Goal: Information Seeking & Learning: Learn about a topic

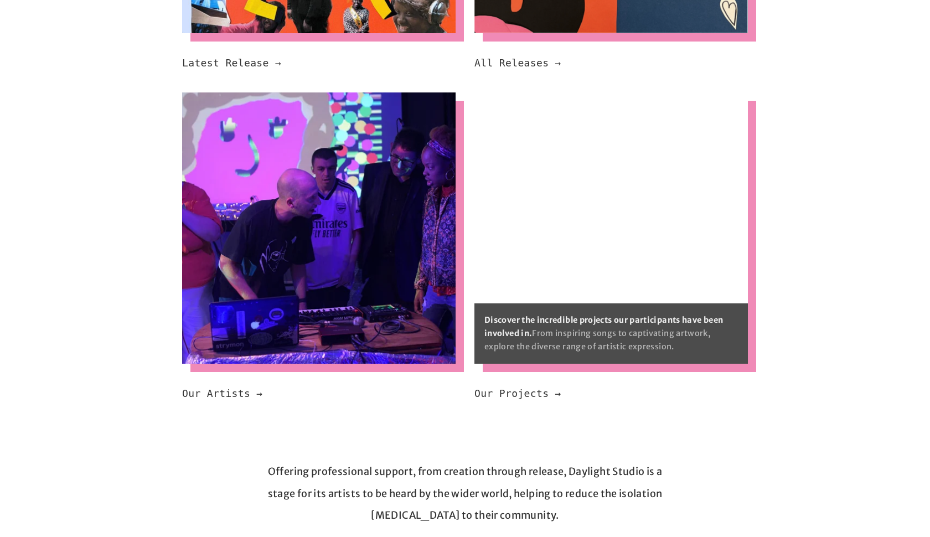
scroll to position [671, 0]
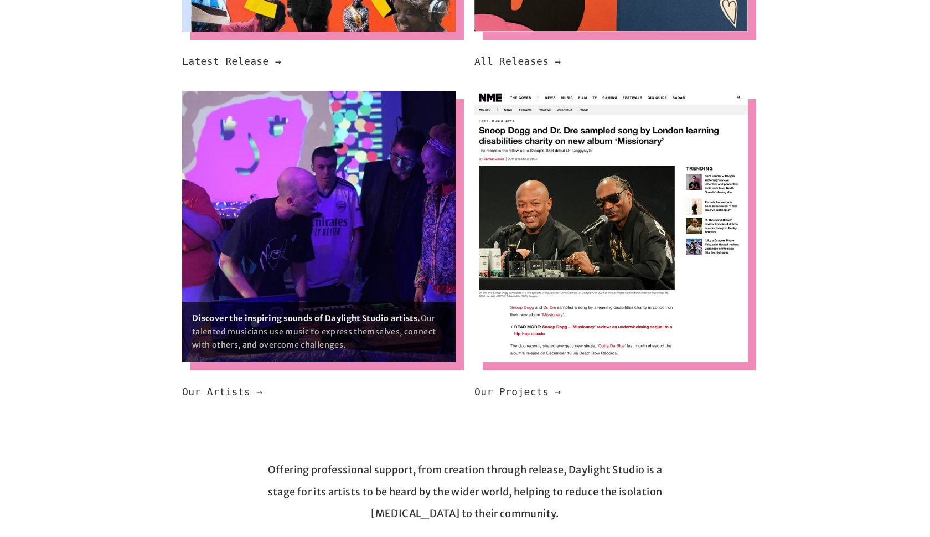
click at [388, 224] on img at bounding box center [318, 226] width 273 height 271
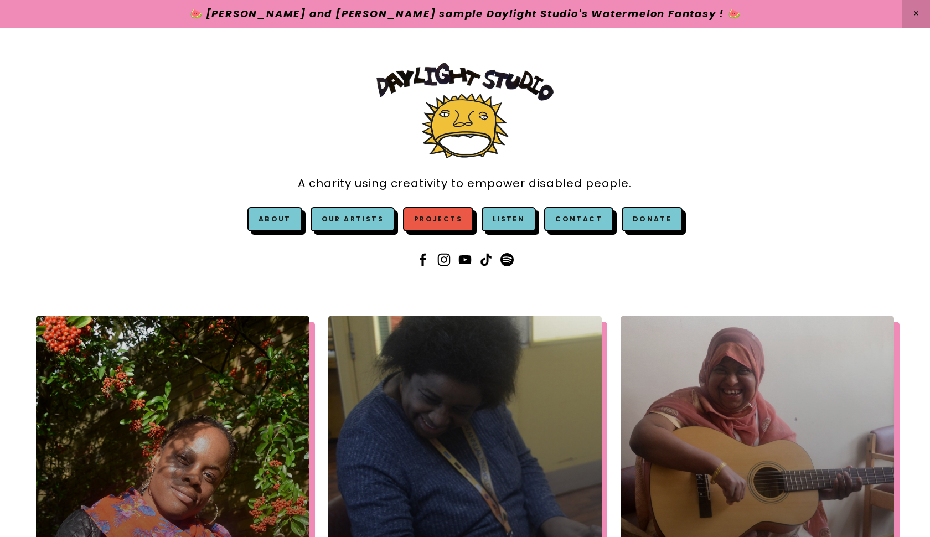
click at [447, 225] on link "Projects" at bounding box center [438, 219] width 70 height 24
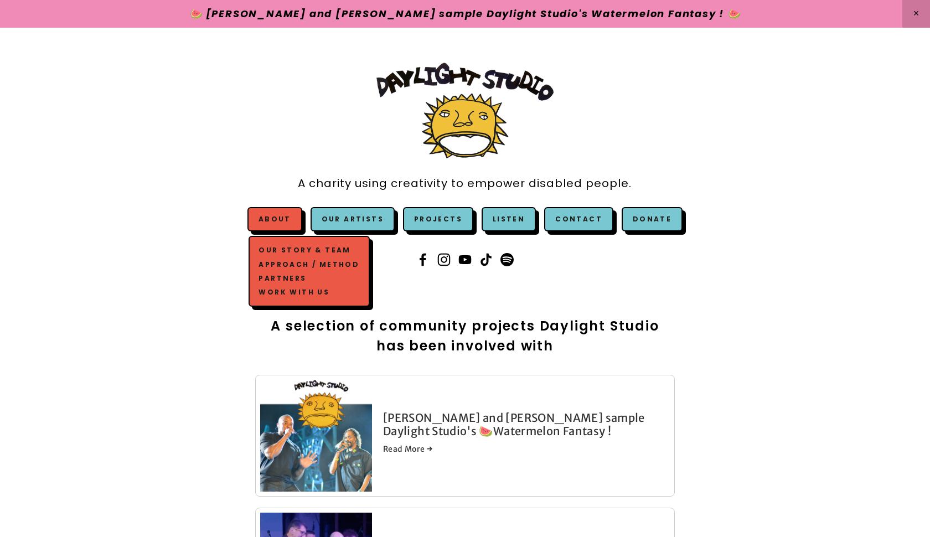
click at [308, 261] on link "Approach / Method" at bounding box center [309, 264] width 106 height 14
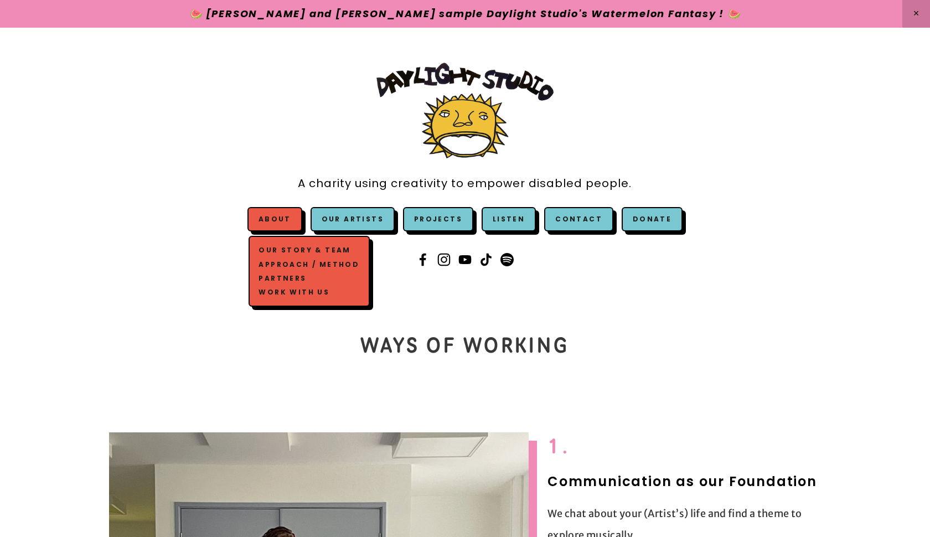
click at [302, 293] on link "Work with us" at bounding box center [309, 292] width 106 height 14
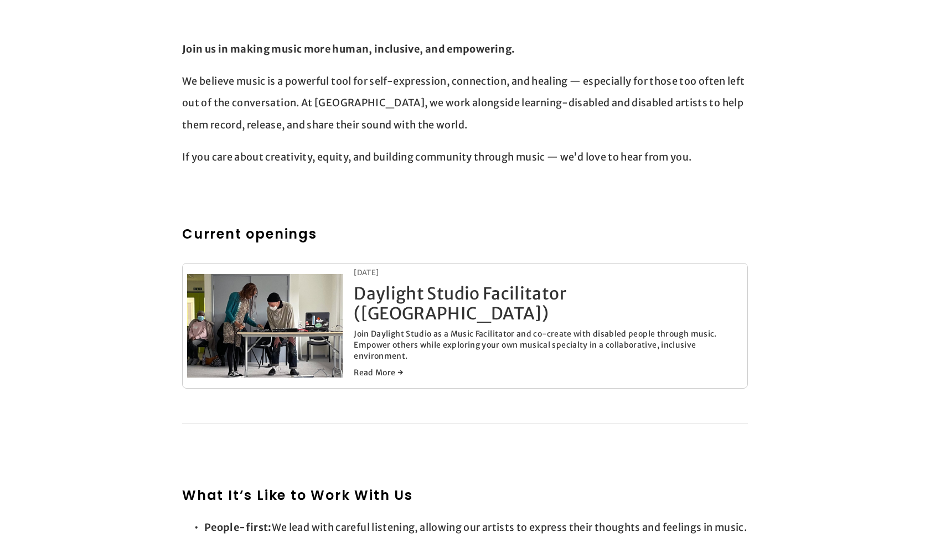
scroll to position [361, 0]
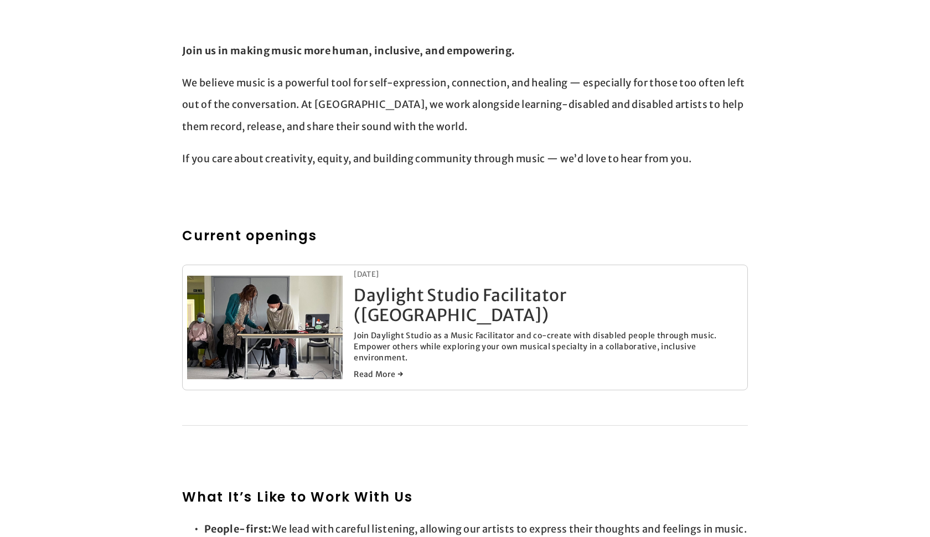
click at [446, 301] on link "Daylight Studio Facilitator ([GEOGRAPHIC_DATA])" at bounding box center [460, 305] width 213 height 41
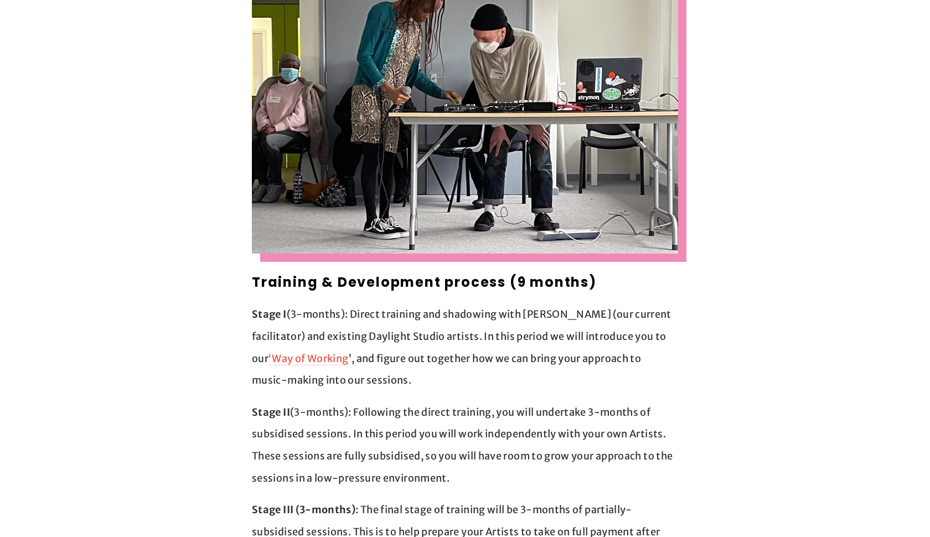
scroll to position [729, 0]
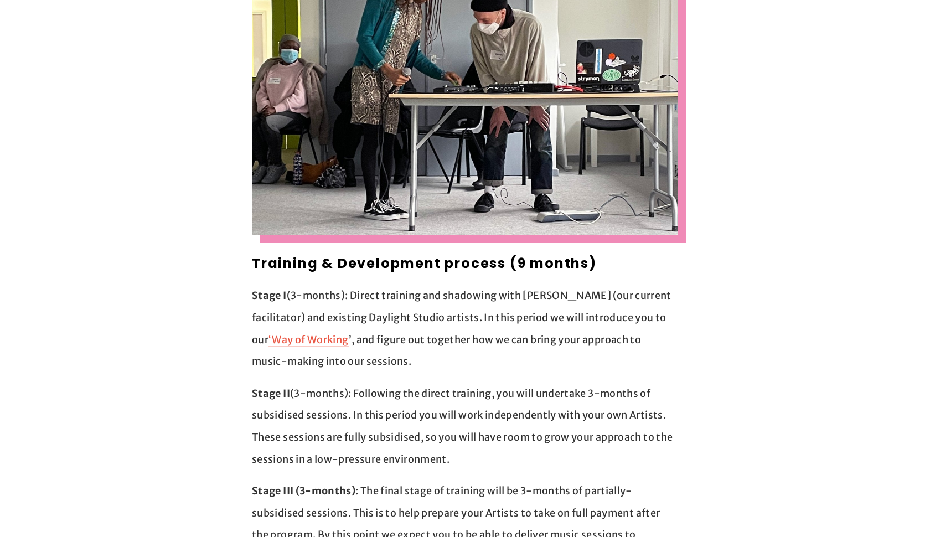
click at [388, 197] on img at bounding box center [465, 93] width 426 height 284
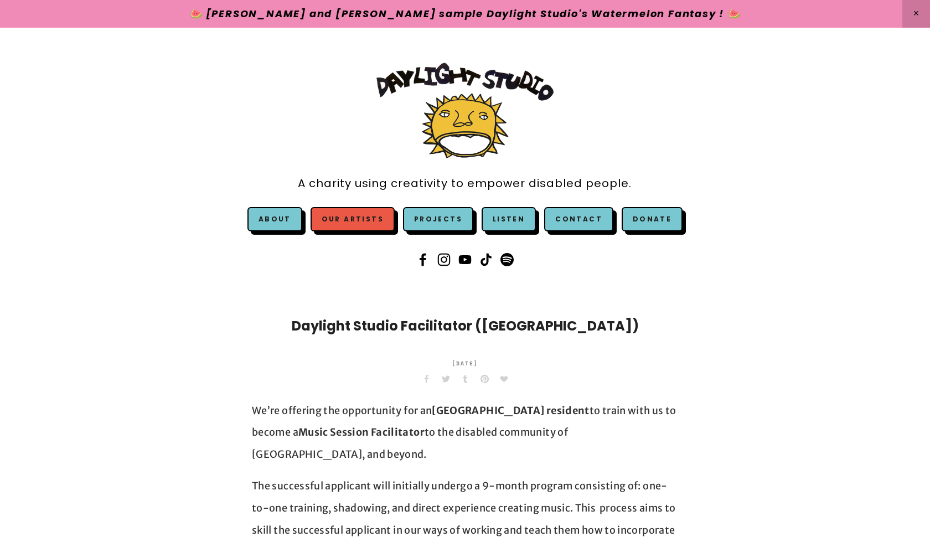
scroll to position [0, 0]
